Goal: Task Accomplishment & Management: Use online tool/utility

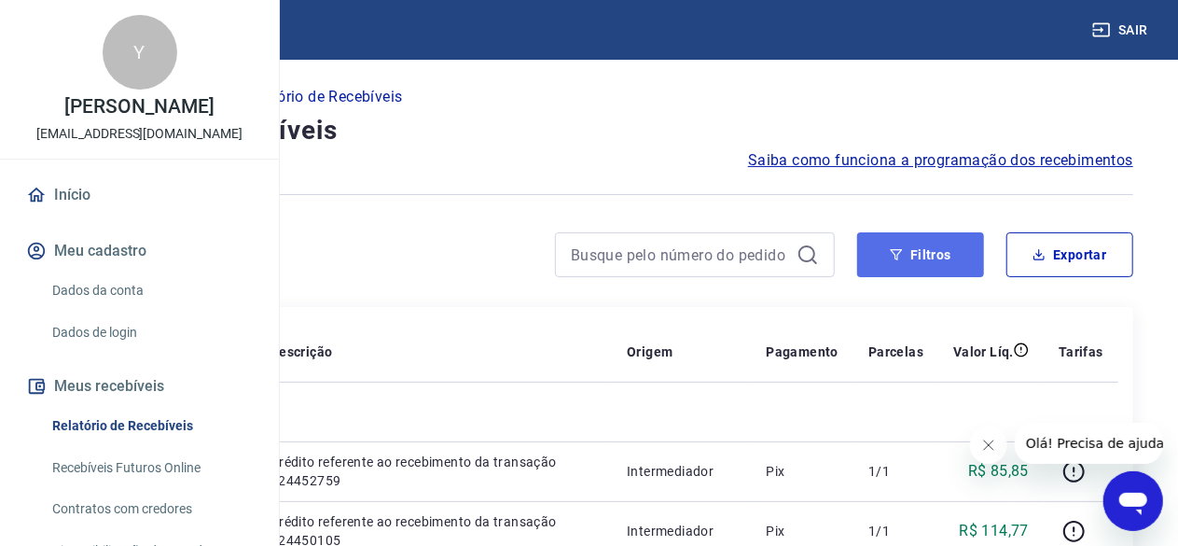
click at [879, 245] on button "Filtros" at bounding box center [920, 254] width 127 height 45
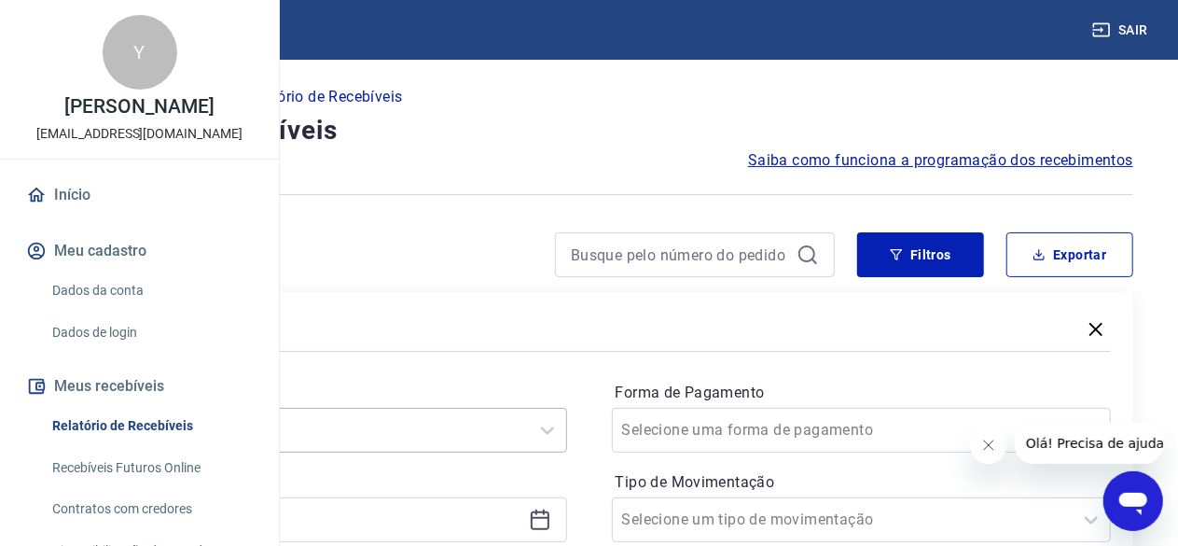
scroll to position [187, 0]
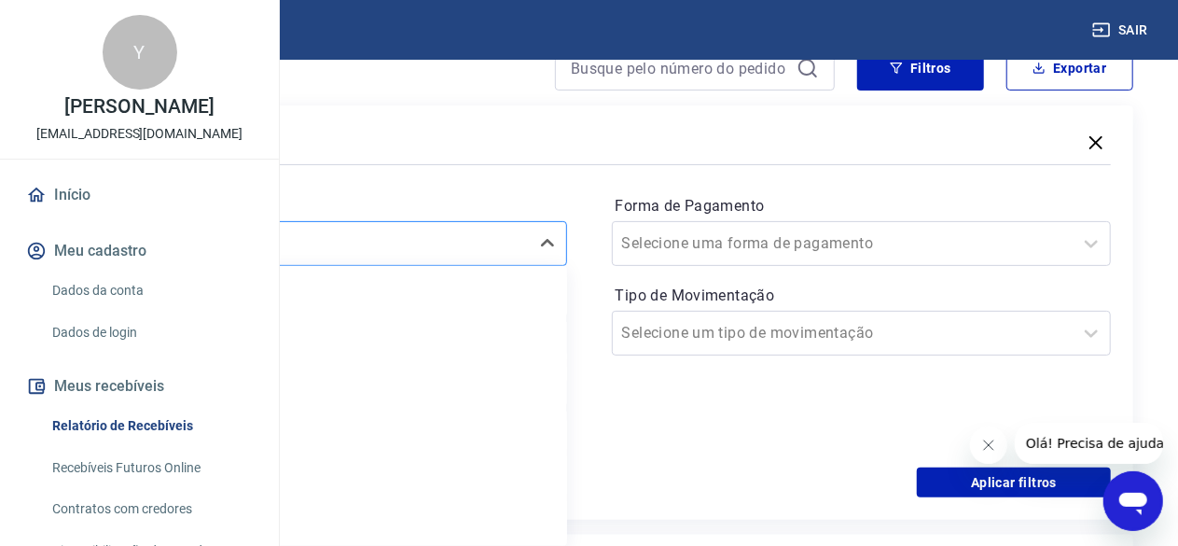
click at [560, 266] on div "option Últimos 15 dias focused, 4 of 7. 7 results available. Use Up and Down to…" at bounding box center [317, 243] width 500 height 45
click at [499, 421] on div "Últimos 15 dias" at bounding box center [317, 429] width 500 height 37
click at [450, 436] on div "Período Últimos 15 dias Período personalizado" at bounding box center [317, 318] width 500 height 254
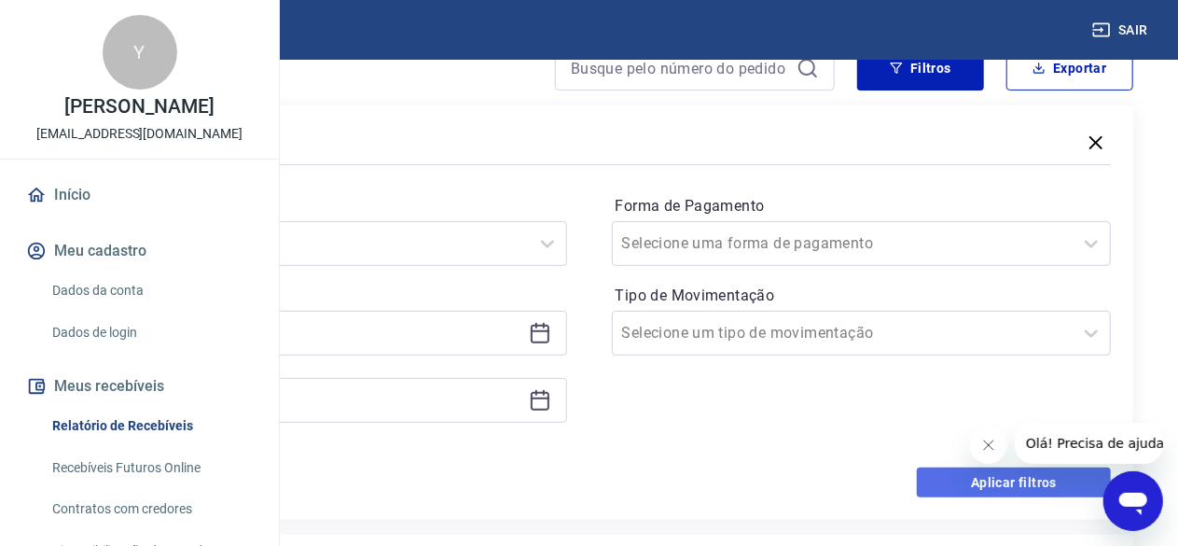
click at [1000, 469] on button "Aplicar filtros" at bounding box center [1014, 482] width 194 height 30
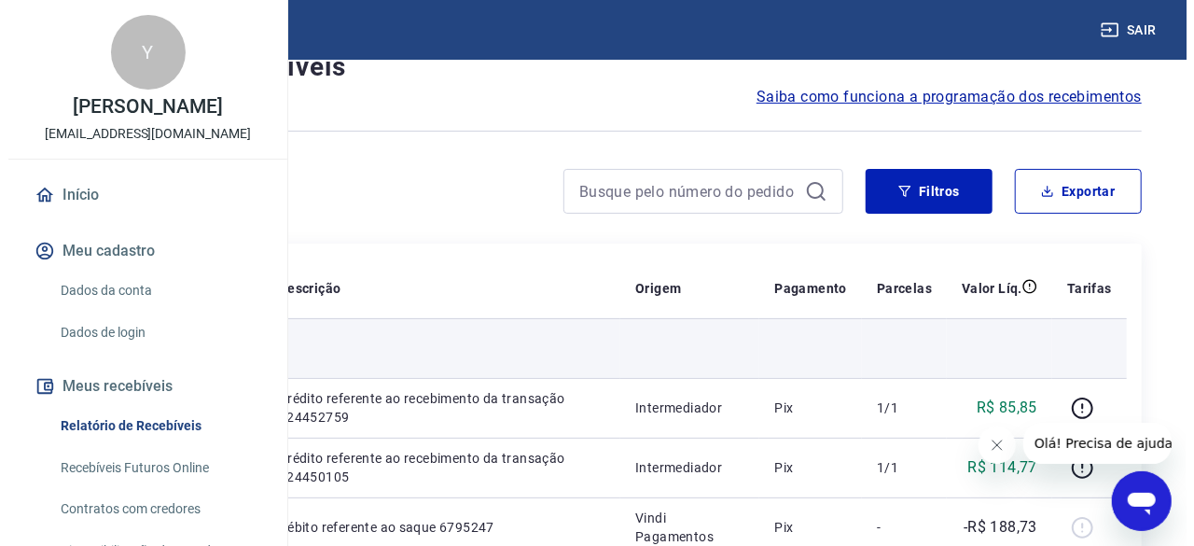
scroll to position [93, 0]
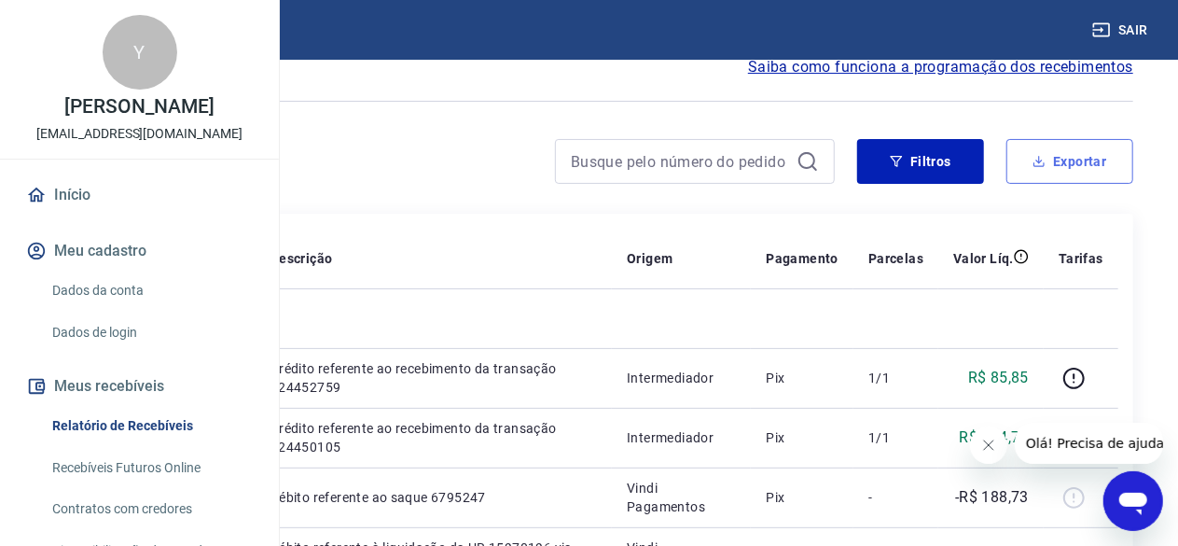
click at [1122, 148] on button "Exportar" at bounding box center [1070, 161] width 127 height 45
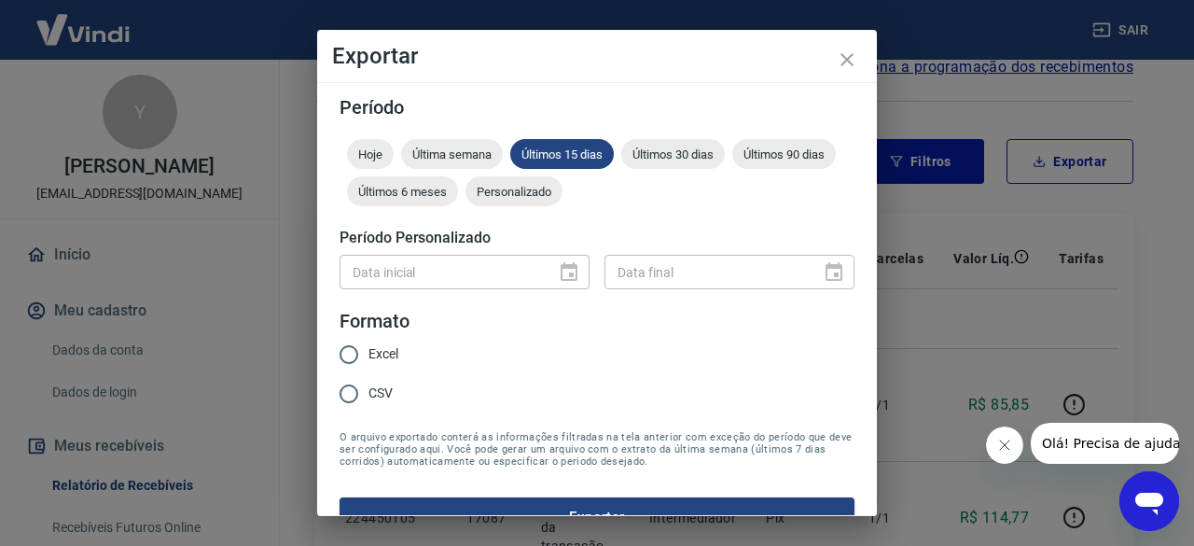
click at [375, 344] on span "Excel" at bounding box center [383, 354] width 30 height 20
click at [368, 344] on input "Excel" at bounding box center [348, 354] width 39 height 39
radio input "true"
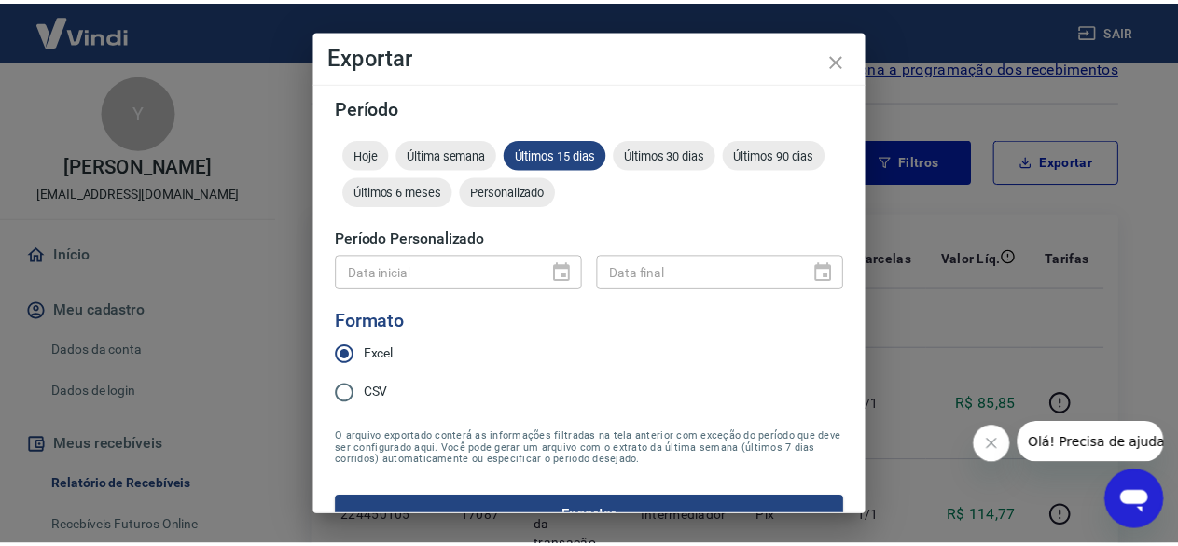
scroll to position [35, 0]
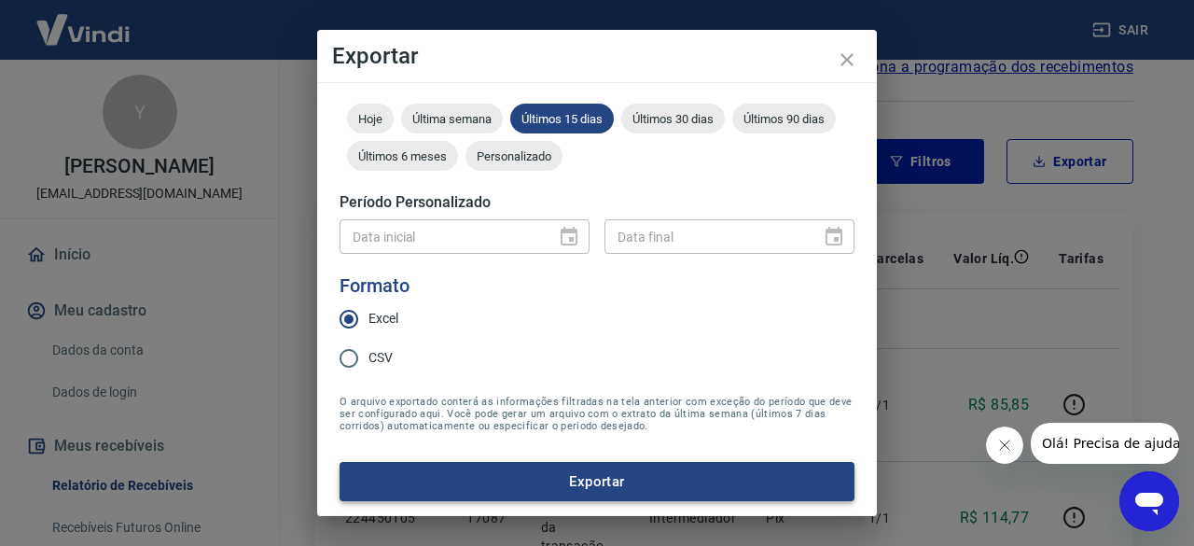
click at [601, 482] on button "Exportar" at bounding box center [597, 481] width 515 height 39
